Goal: Transaction & Acquisition: Purchase product/service

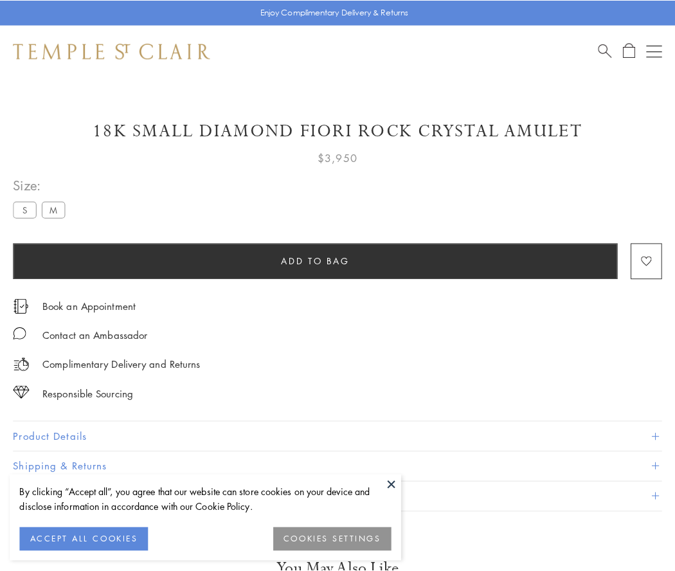
scroll to position [32, 0]
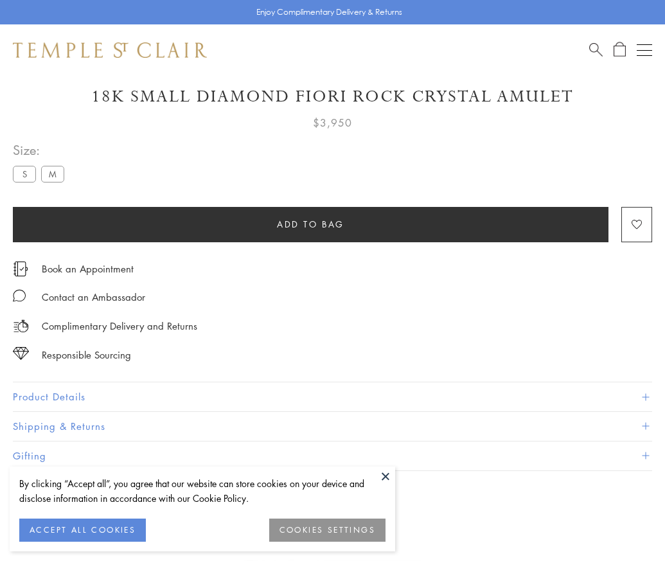
click at [310, 224] on span "Add to bag" at bounding box center [310, 224] width 67 height 14
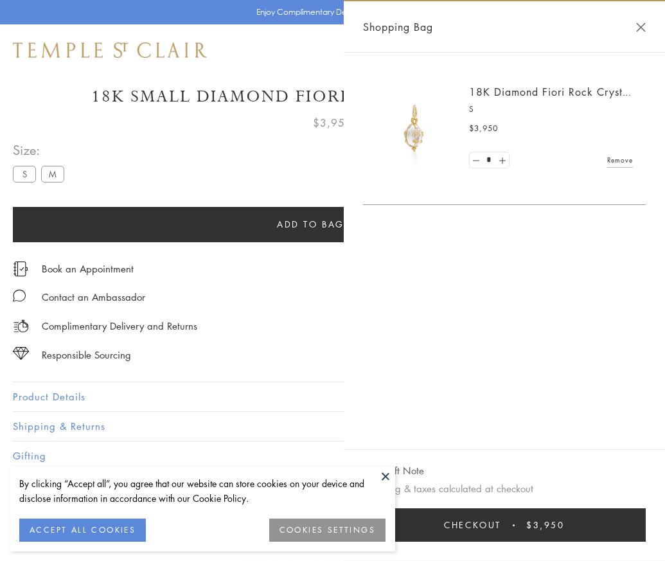
click at [643, 535] on button "Checkout $3,950" at bounding box center [504, 524] width 283 height 33
